Goal: Task Accomplishment & Management: Manage account settings

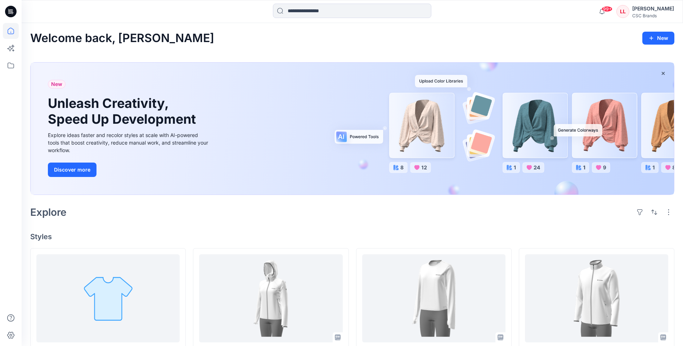
scroll to position [36, 0]
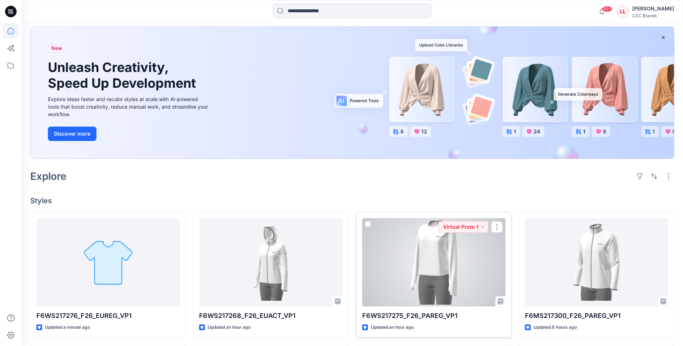
click at [424, 279] on div at bounding box center [433, 262] width 143 height 88
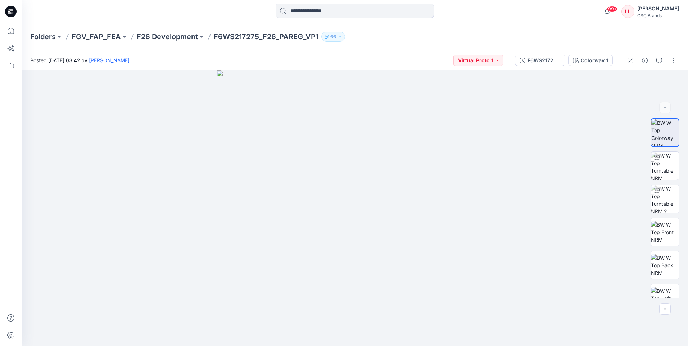
click at [10, 9] on icon at bounding box center [11, 12] width 12 height 12
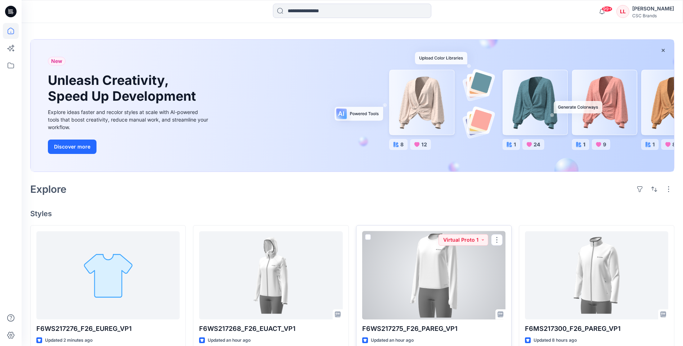
scroll to position [36, 0]
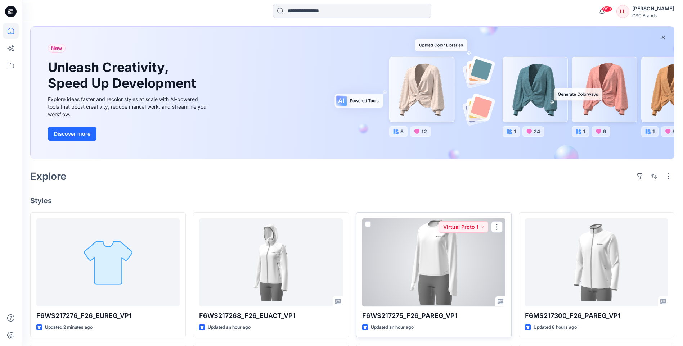
click at [427, 267] on div at bounding box center [433, 262] width 143 height 88
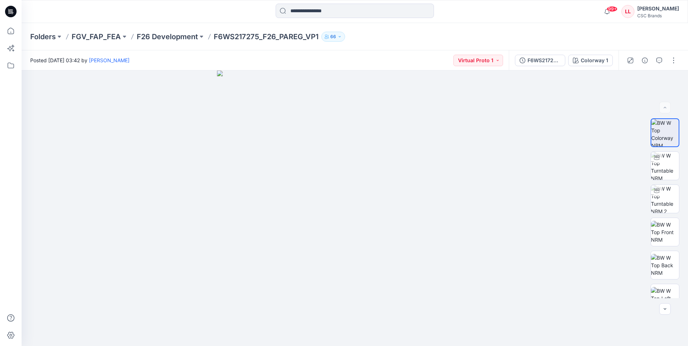
click at [12, 13] on icon at bounding box center [12, 13] width 3 height 0
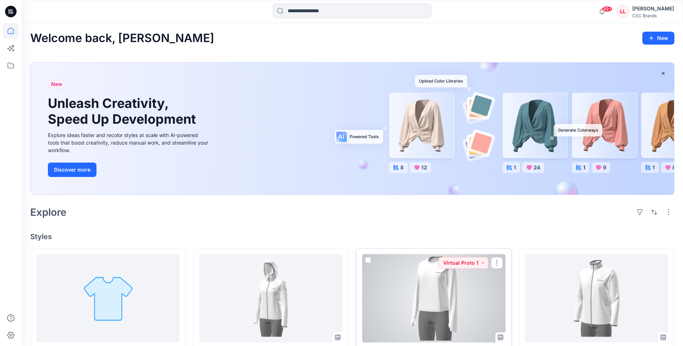
click at [443, 302] on div at bounding box center [433, 298] width 143 height 88
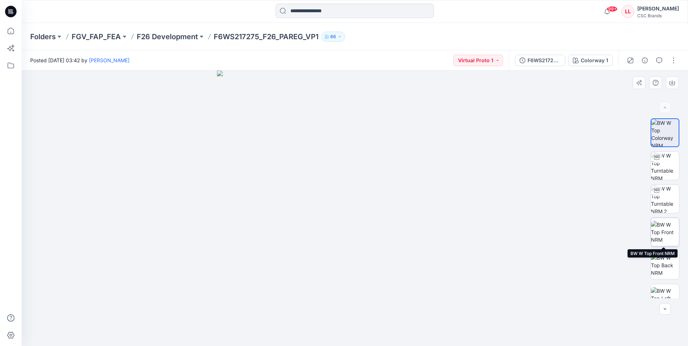
click at [668, 236] on img at bounding box center [665, 232] width 28 height 23
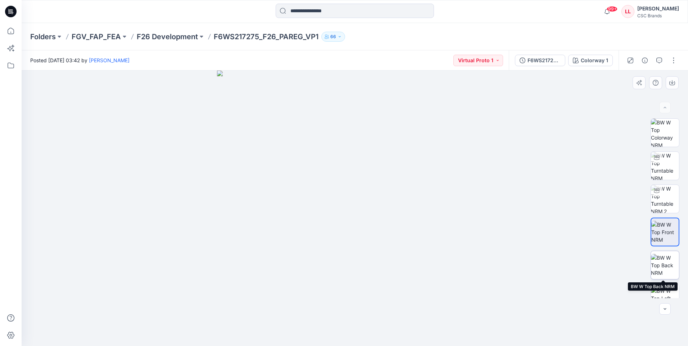
click at [660, 272] on img at bounding box center [665, 265] width 28 height 23
click at [14, 9] on icon at bounding box center [11, 12] width 12 height 12
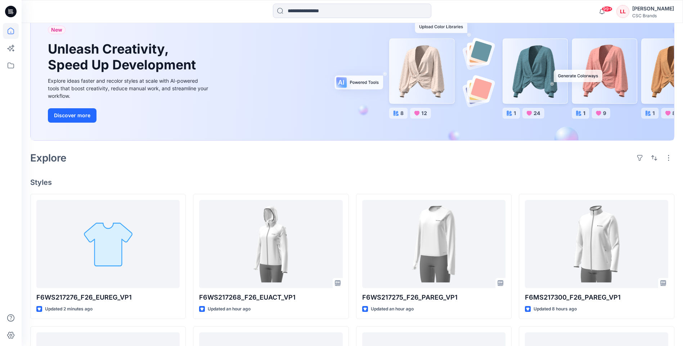
scroll to position [72, 0]
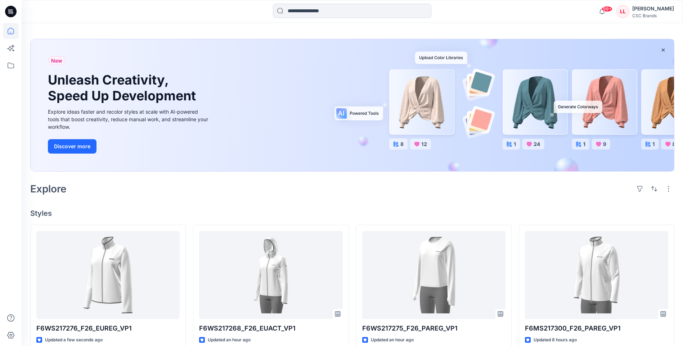
scroll to position [36, 0]
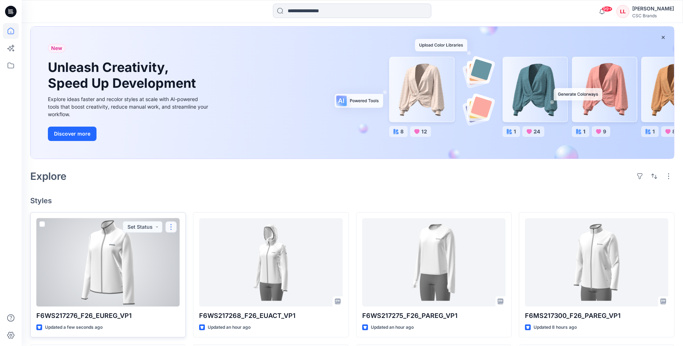
click at [170, 226] on button "button" at bounding box center [171, 227] width 12 height 12
click at [186, 245] on p "Edit" at bounding box center [184, 244] width 9 height 8
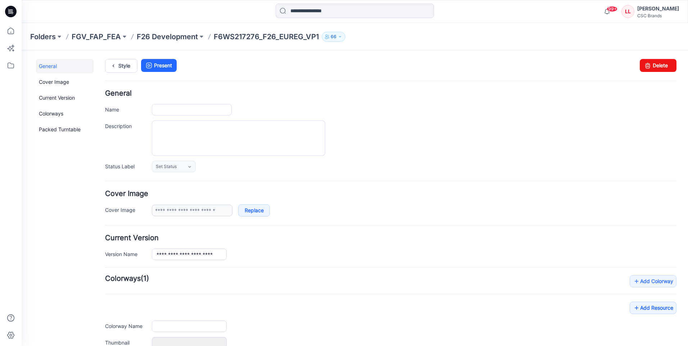
type input "**********"
click at [193, 166] on link "Set Status" at bounding box center [174, 167] width 44 height 12
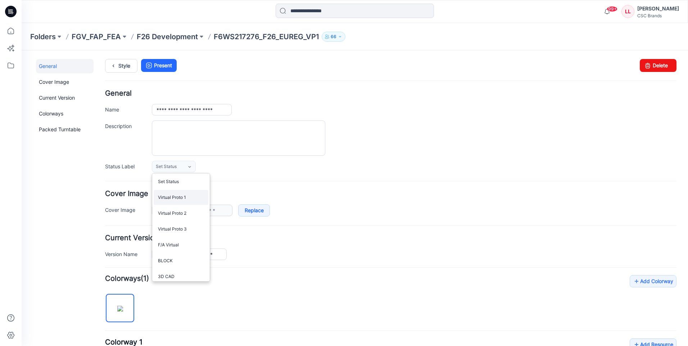
click at [187, 201] on link "Virtual Proto 1" at bounding box center [181, 197] width 55 height 15
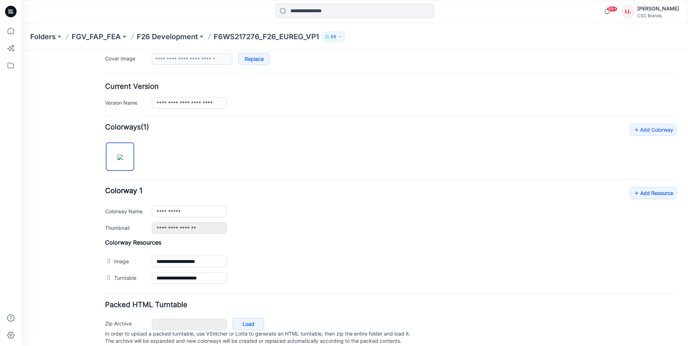
scroll to position [174, 0]
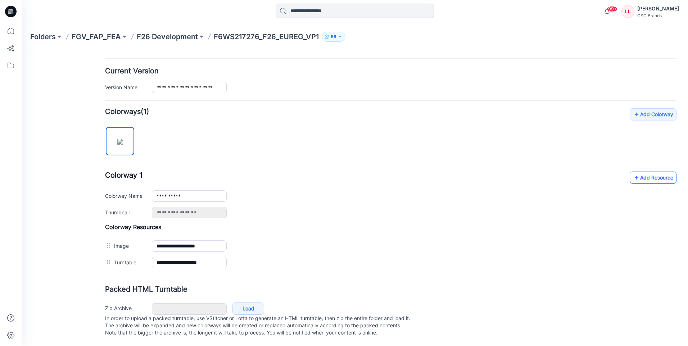
click at [656, 172] on link "Add Resource" at bounding box center [653, 178] width 47 height 12
click at [653, 173] on link "Add Resource" at bounding box center [653, 178] width 47 height 12
